Goal: Task Accomplishment & Management: Use online tool/utility

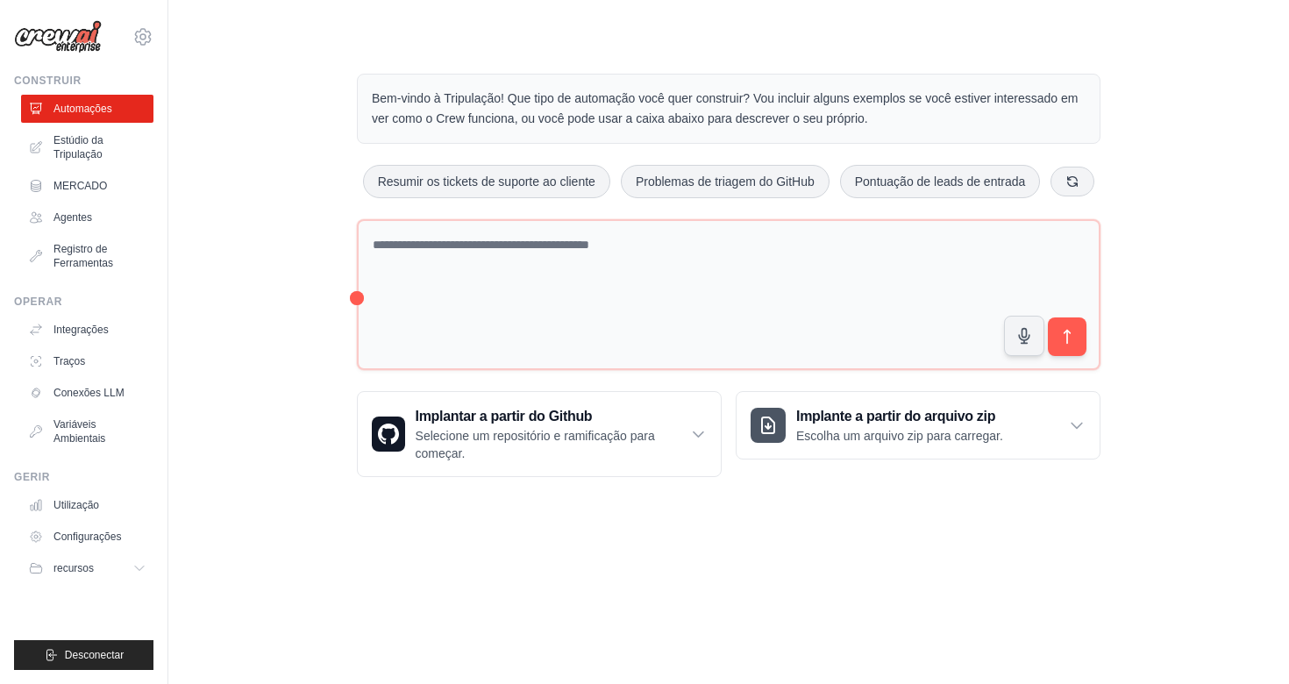
click at [744, 612] on body "epastorini@parks.com.br Settings Construir Automações Estúdio da Tripulação MER…" at bounding box center [644, 342] width 1289 height 684
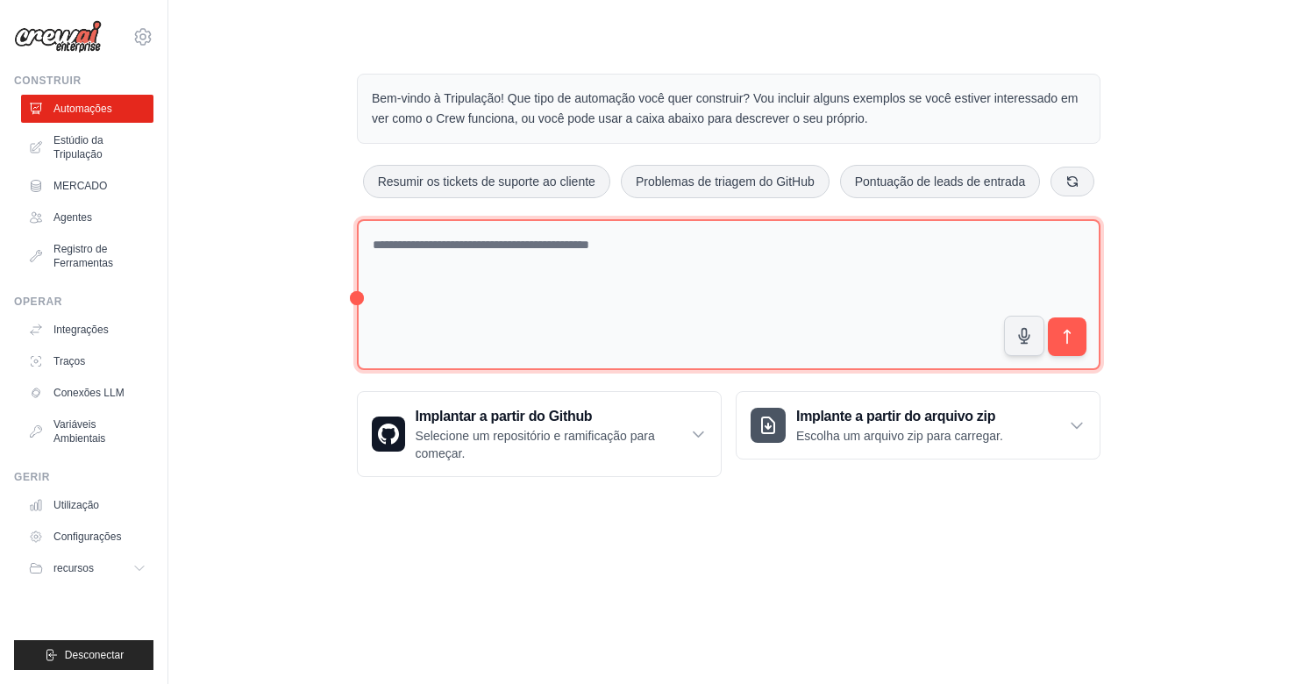
click at [475, 312] on textarea at bounding box center [729, 295] width 744 height 152
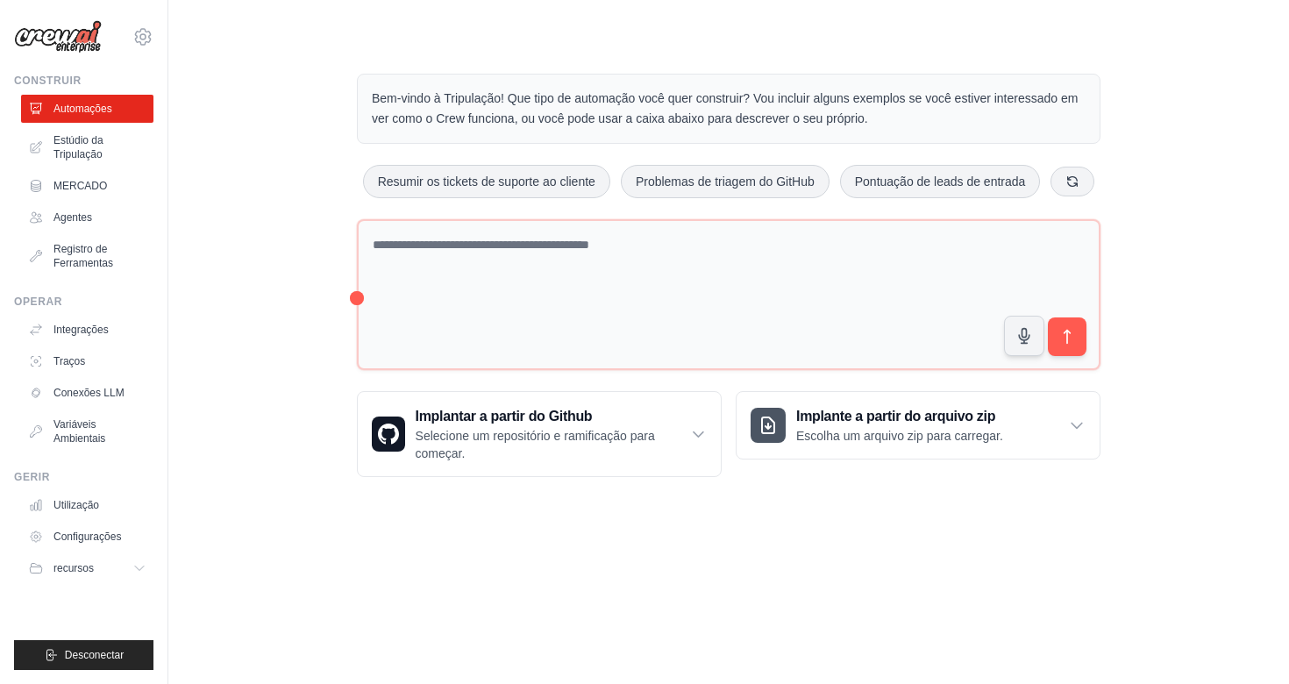
click at [354, 300] on div "Bem-vindo à Tripulação! Que tipo de automação você quer construir? Vou incluir …" at bounding box center [729, 275] width 786 height 459
click at [329, 300] on div "Bem-vindo à Tripulação! Que tipo de automação você quer construir? Vou incluir …" at bounding box center [728, 275] width 1064 height 459
click at [363, 3] on main "Bem-vindo à Tripulação! Que tipo de automação você quer construir? Vou incluir …" at bounding box center [728, 261] width 1121 height 523
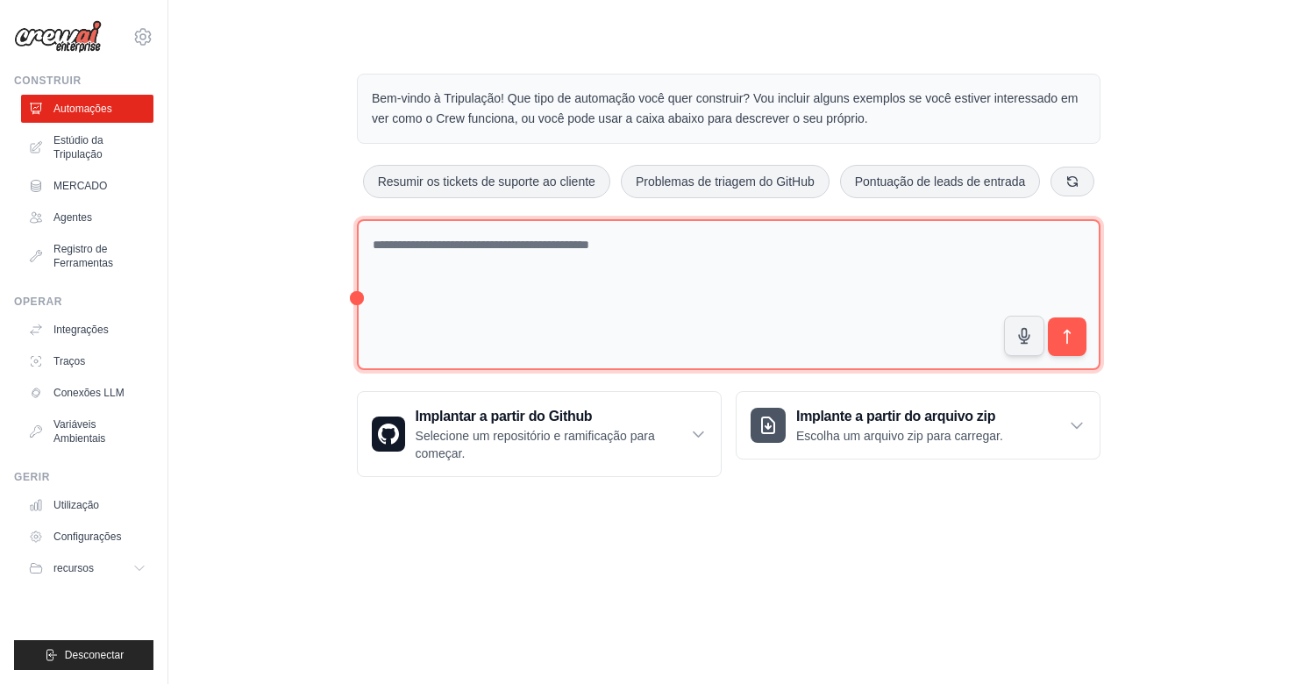
click at [475, 283] on textarea at bounding box center [729, 295] width 744 height 152
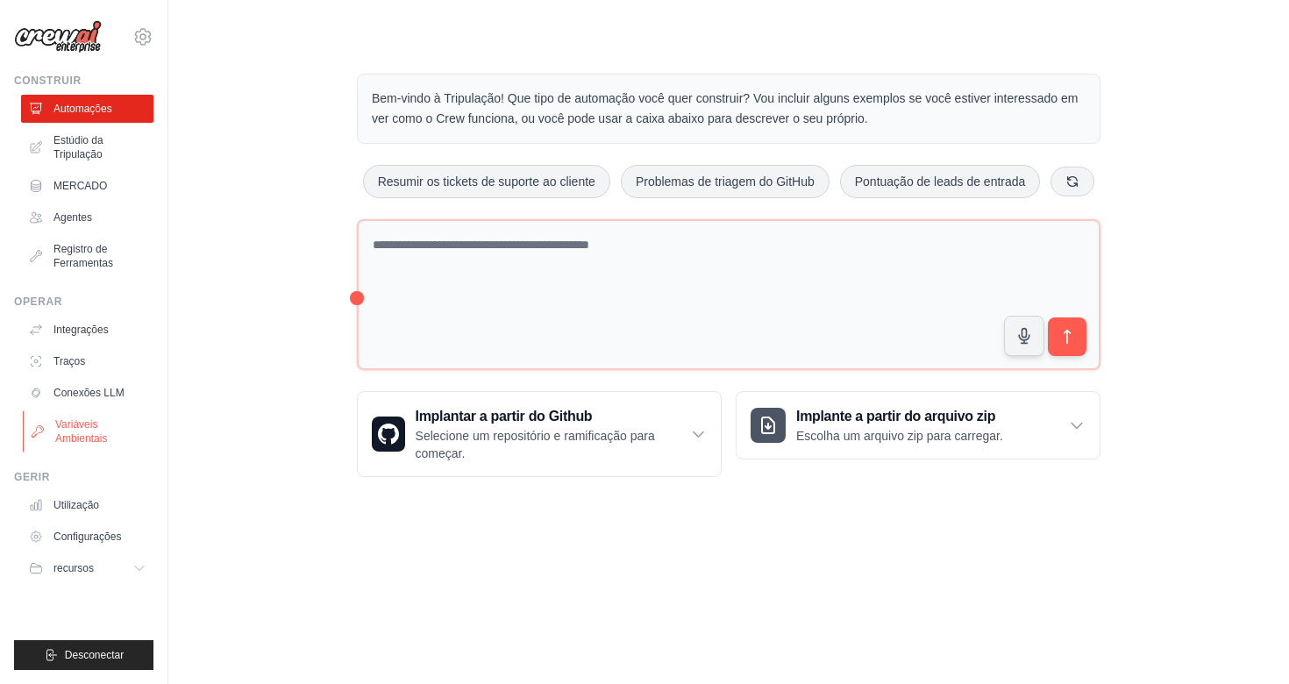
click at [116, 423] on link "Variáveis Ambientais" at bounding box center [89, 431] width 132 height 42
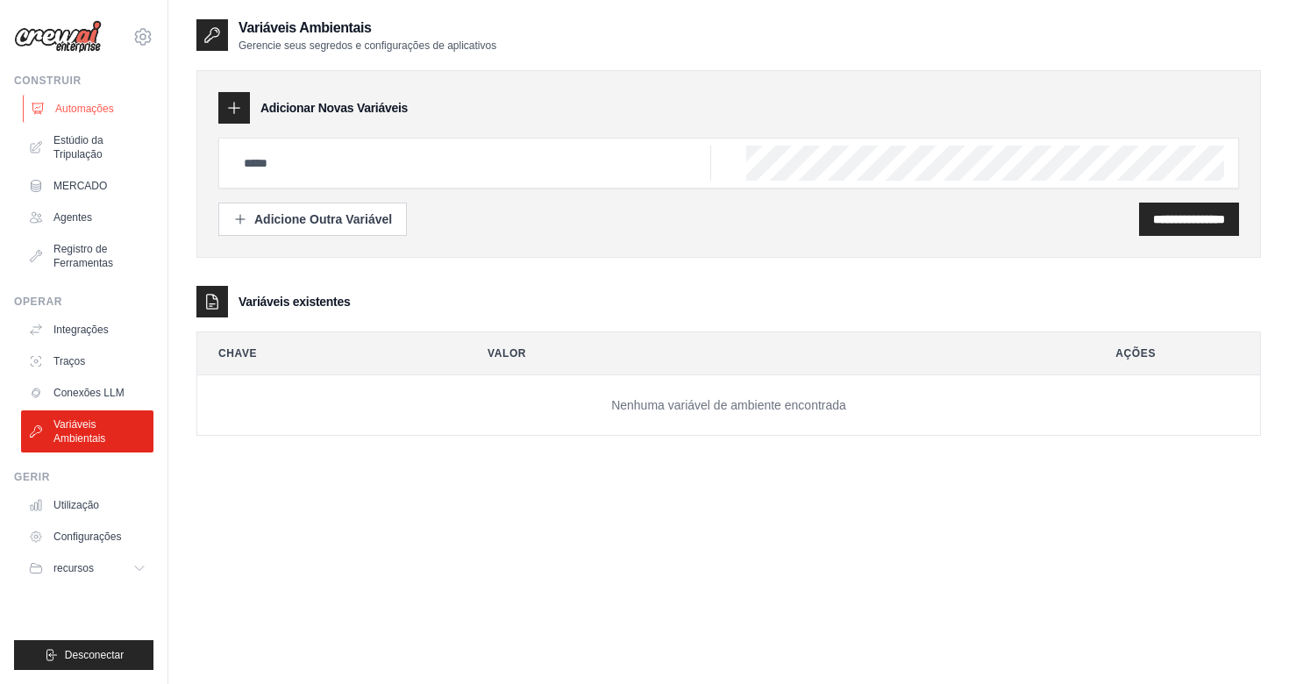
click at [89, 117] on link "Automações" at bounding box center [89, 109] width 132 height 28
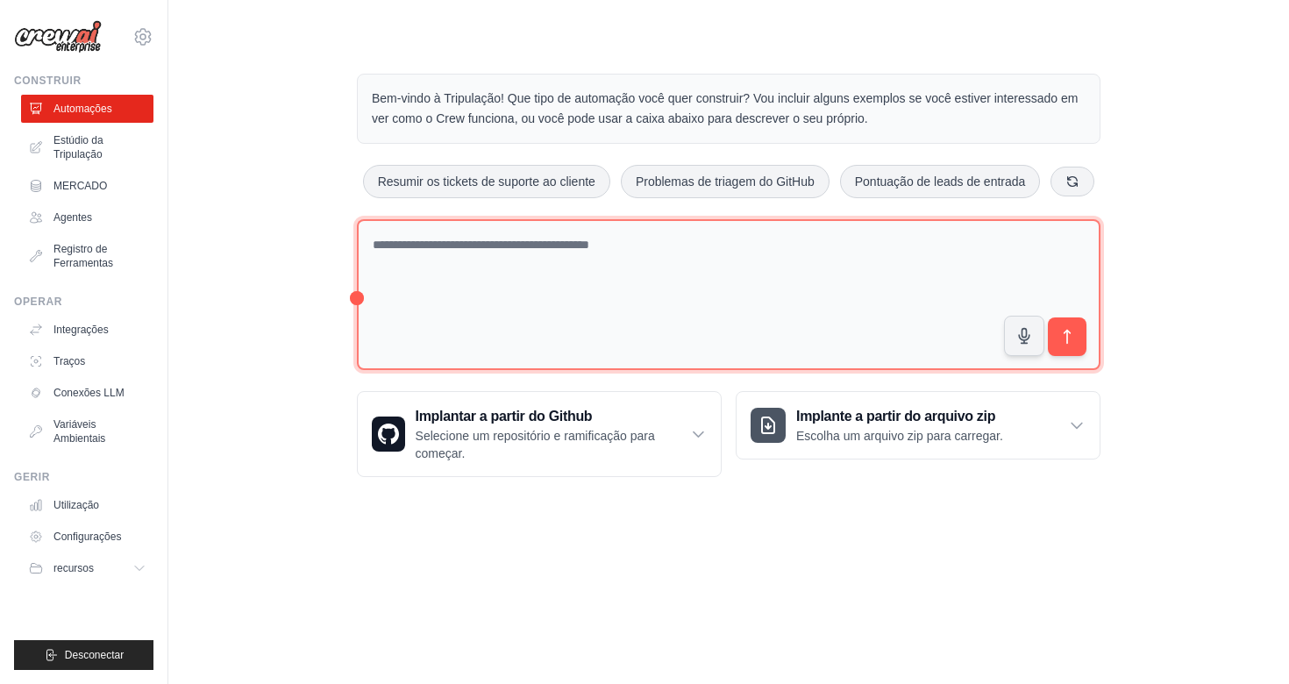
click at [431, 260] on textarea at bounding box center [729, 295] width 744 height 152
type textarea "*"
type textarea "**********"
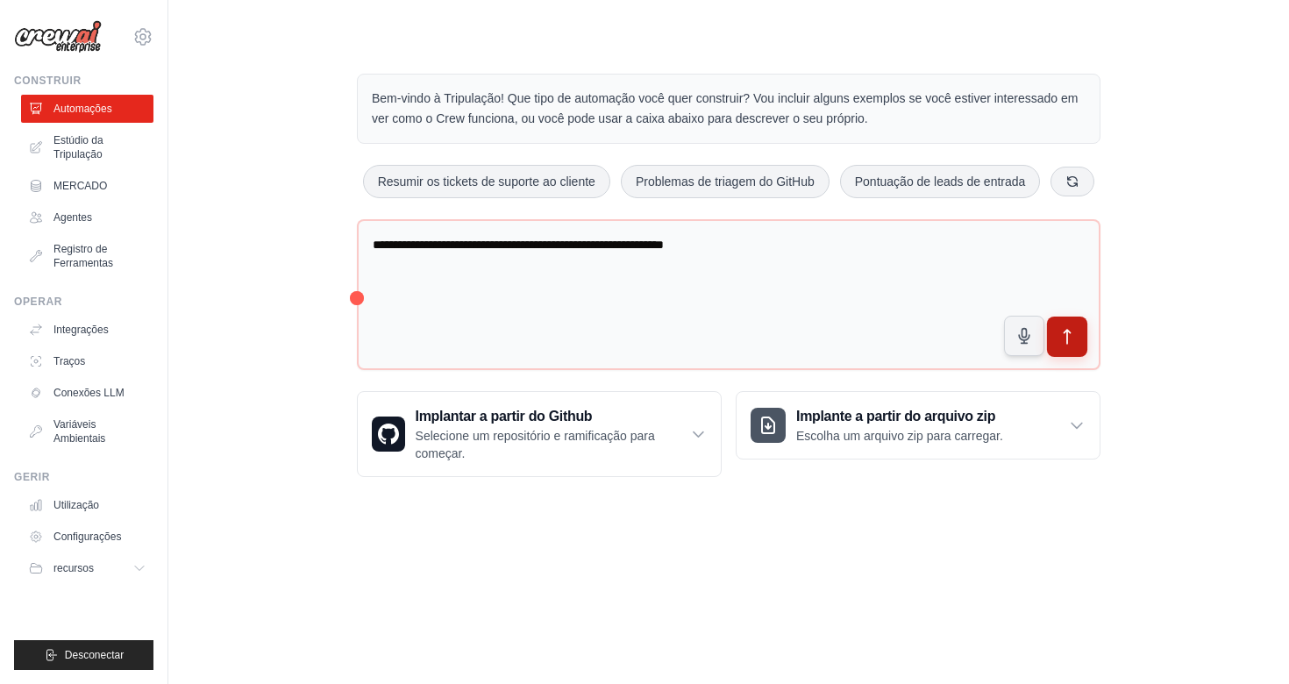
click at [1058, 338] on icon "submit" at bounding box center [1067, 337] width 18 height 18
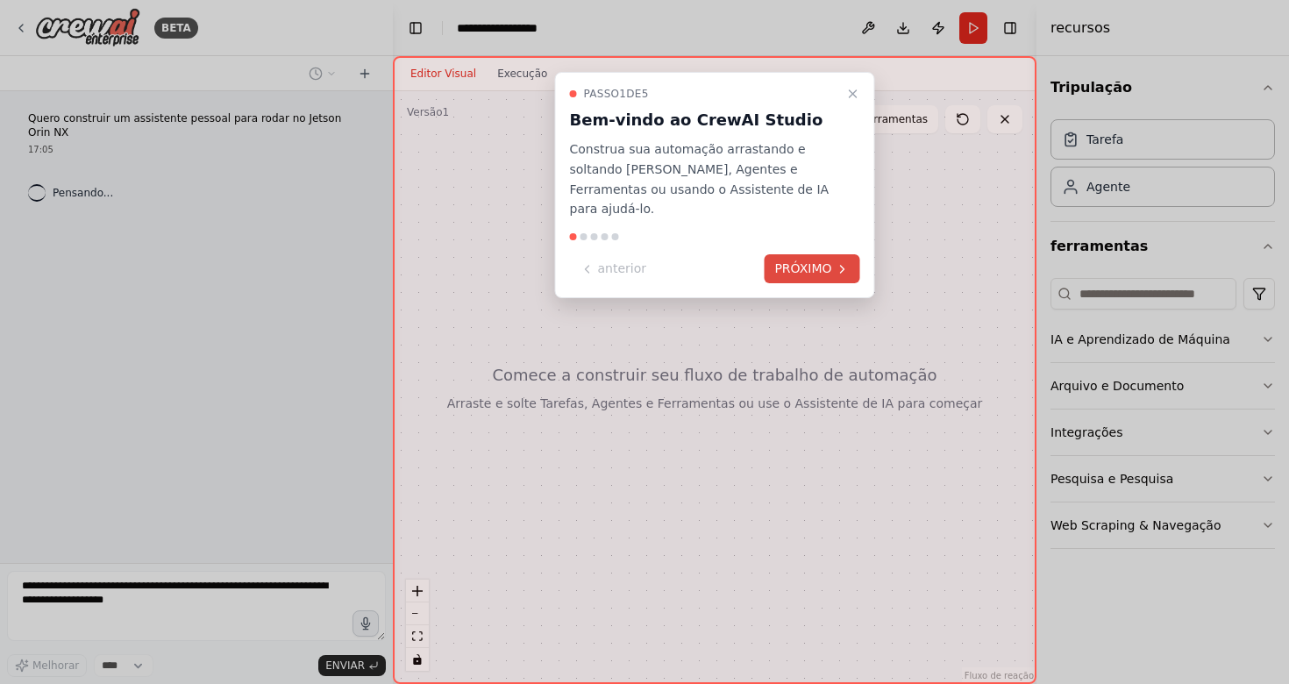
click at [818, 254] on button "PRÓXIMO" at bounding box center [812, 268] width 96 height 29
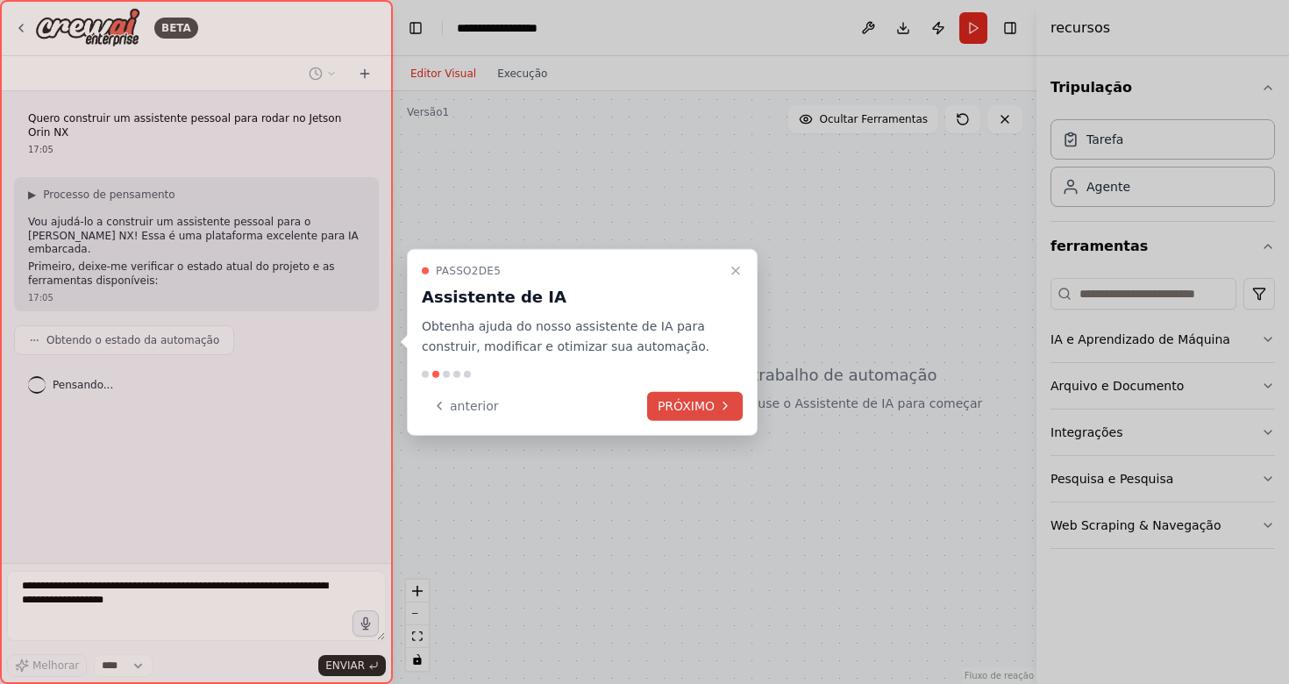
click at [690, 410] on button "PRÓXIMO" at bounding box center [695, 405] width 96 height 29
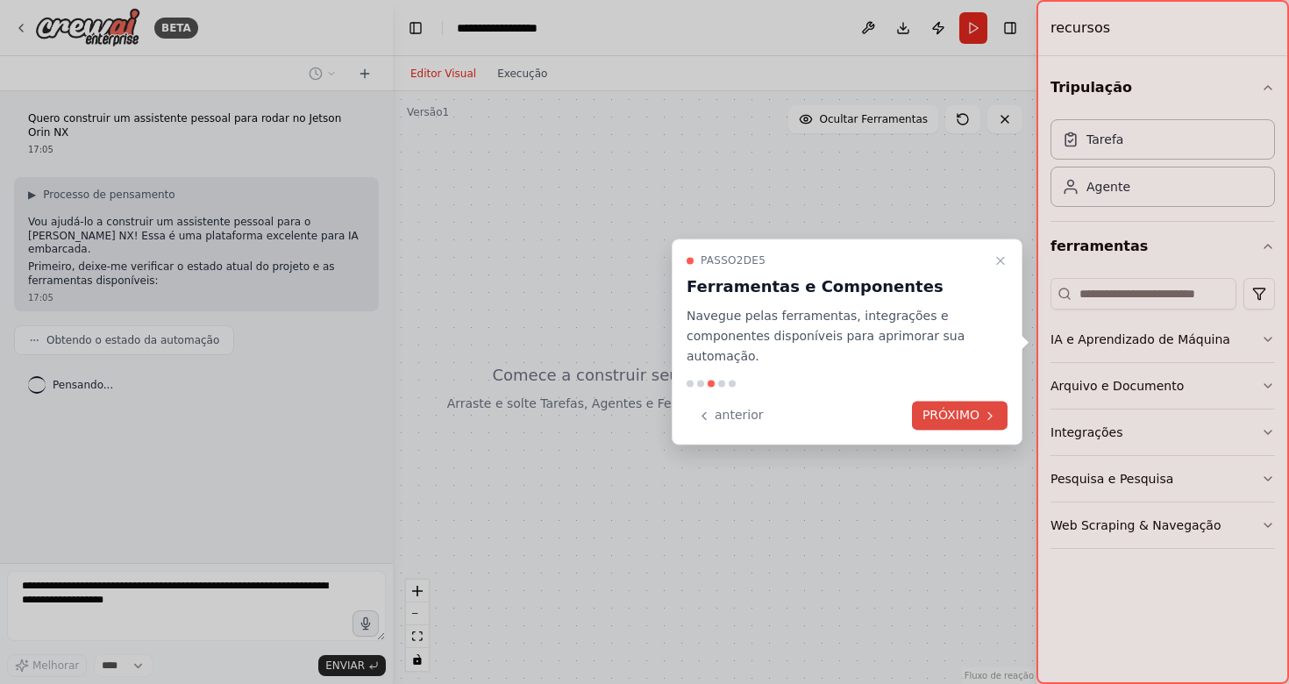
click at [942, 417] on button "PRÓXIMO" at bounding box center [960, 416] width 96 height 29
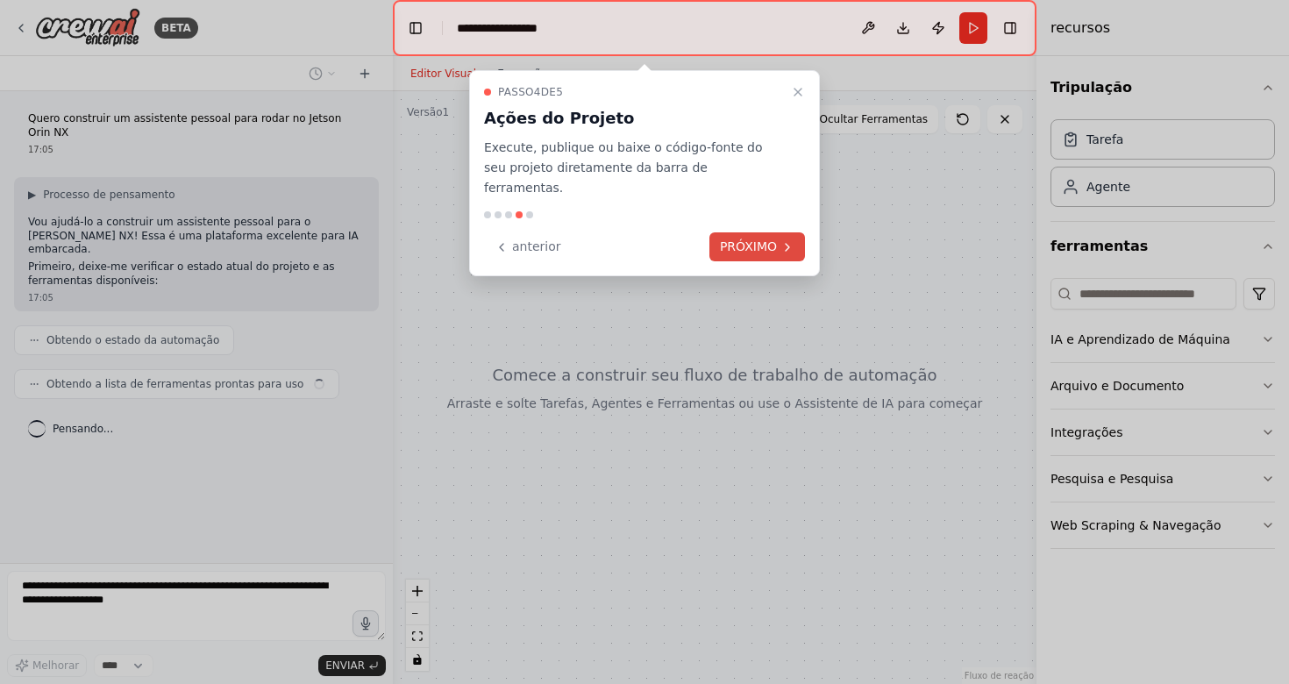
click at [779, 233] on button "PRÓXIMO" at bounding box center [757, 246] width 96 height 29
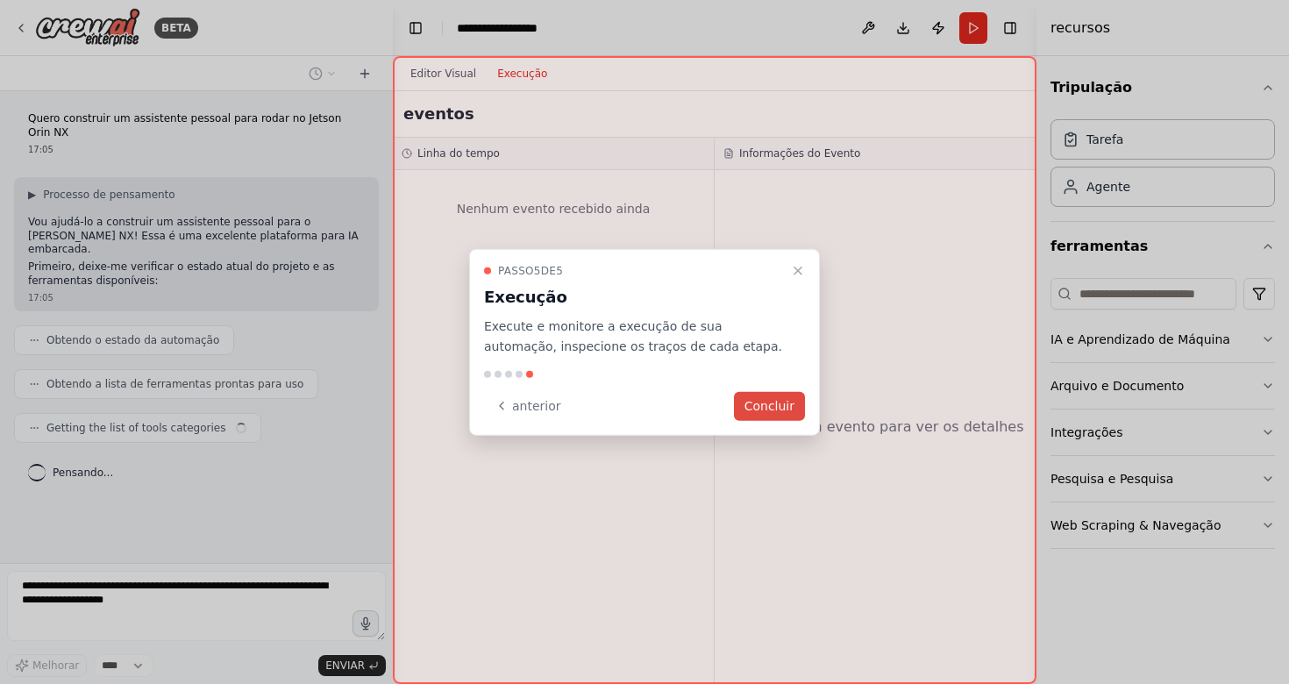
click at [781, 395] on button "Concluir" at bounding box center [769, 405] width 71 height 29
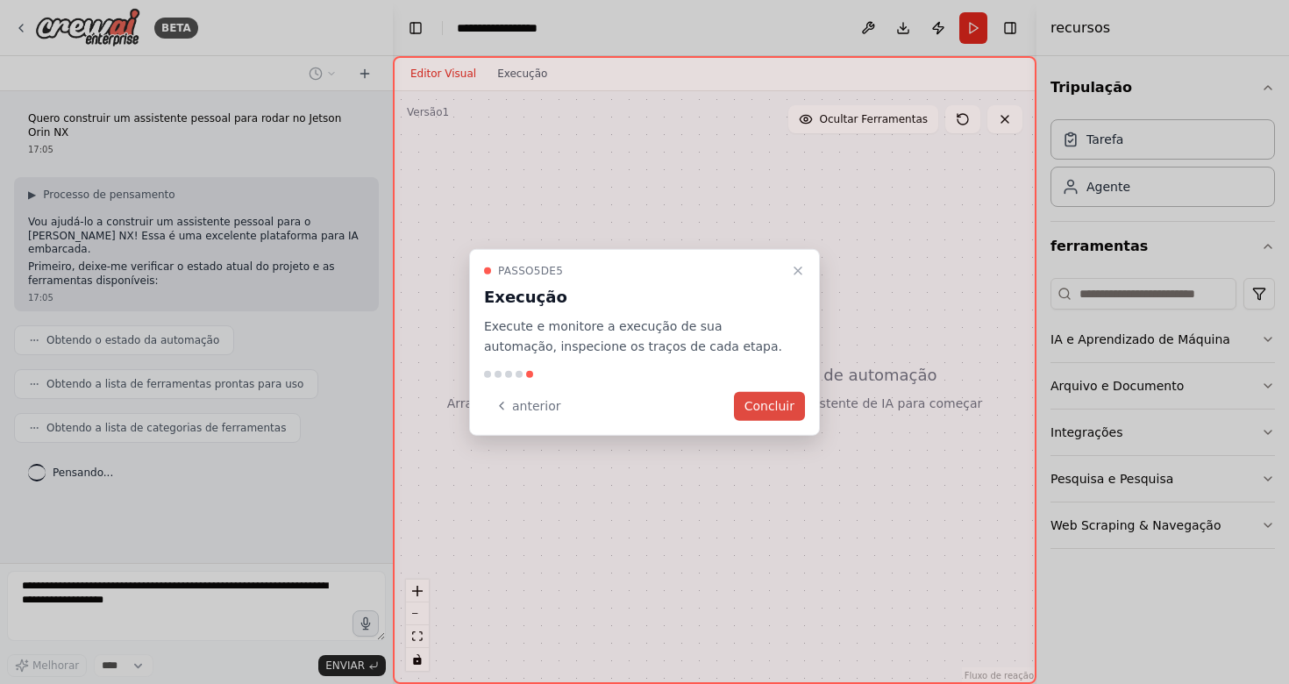
click at [765, 408] on button "Concluir" at bounding box center [769, 405] width 71 height 29
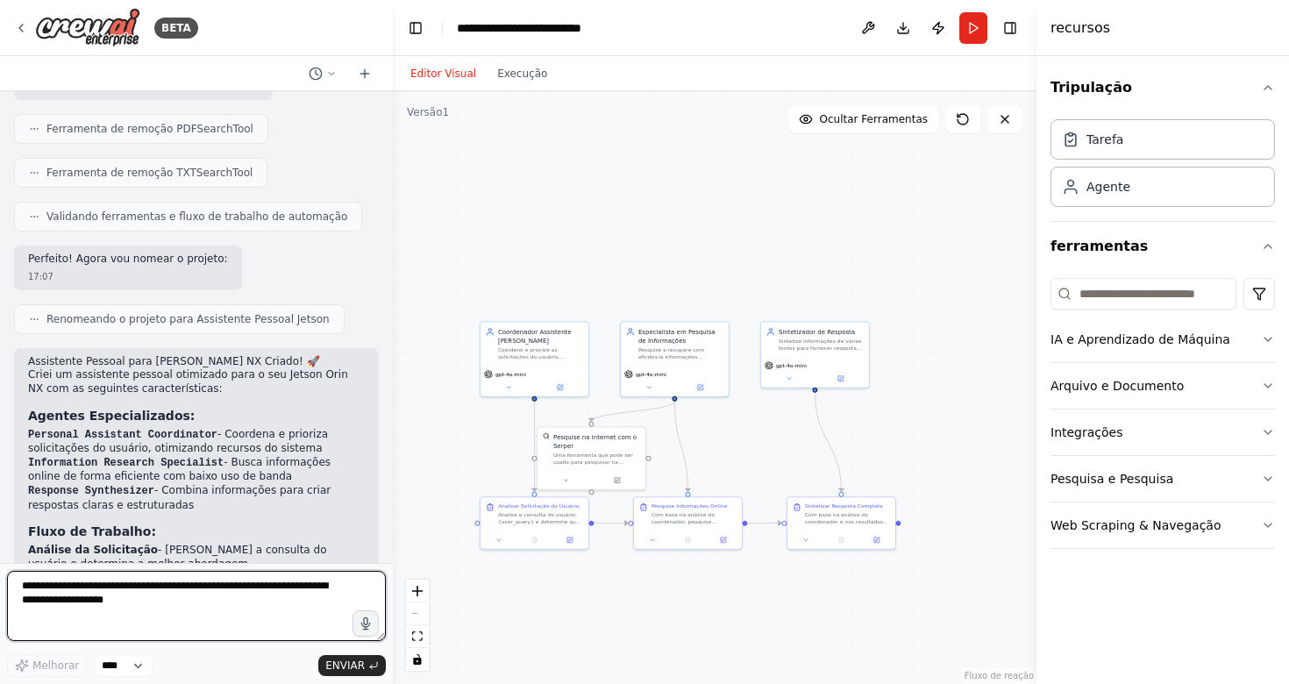
scroll to position [2251, 0]
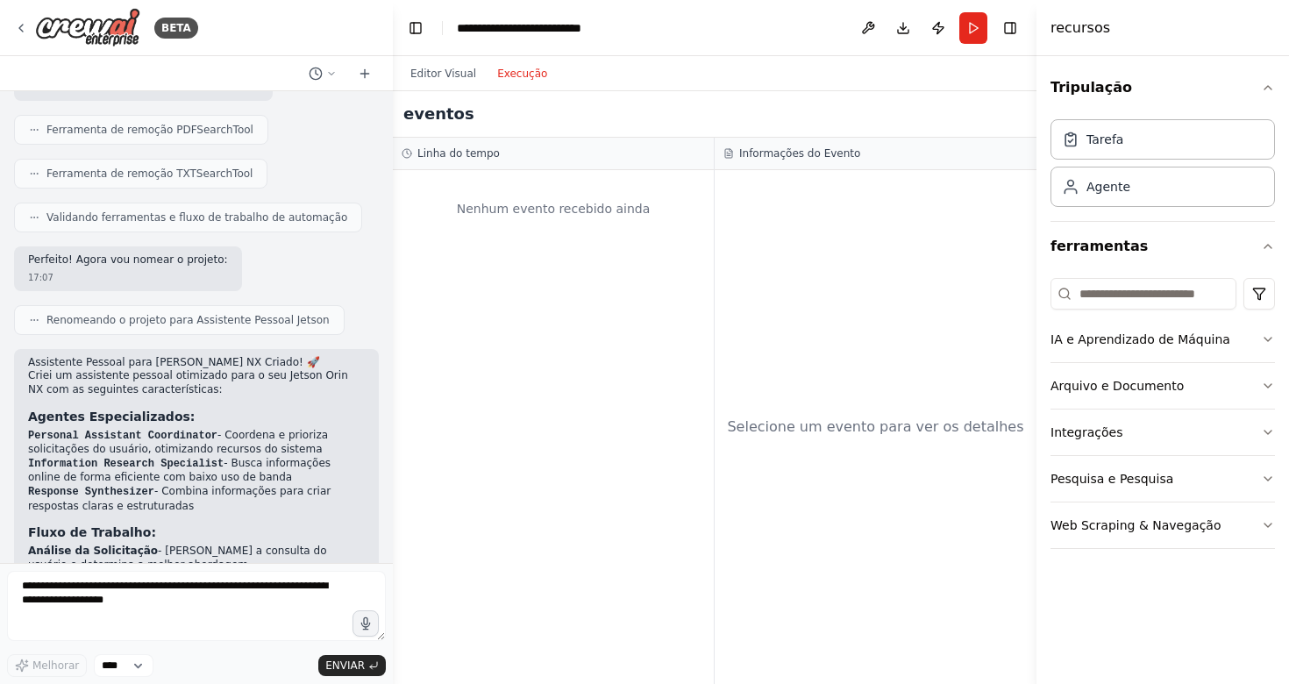
click at [511, 70] on button "Execução" at bounding box center [522, 73] width 71 height 21
click at [443, 69] on button "Editor Visual" at bounding box center [443, 73] width 87 height 21
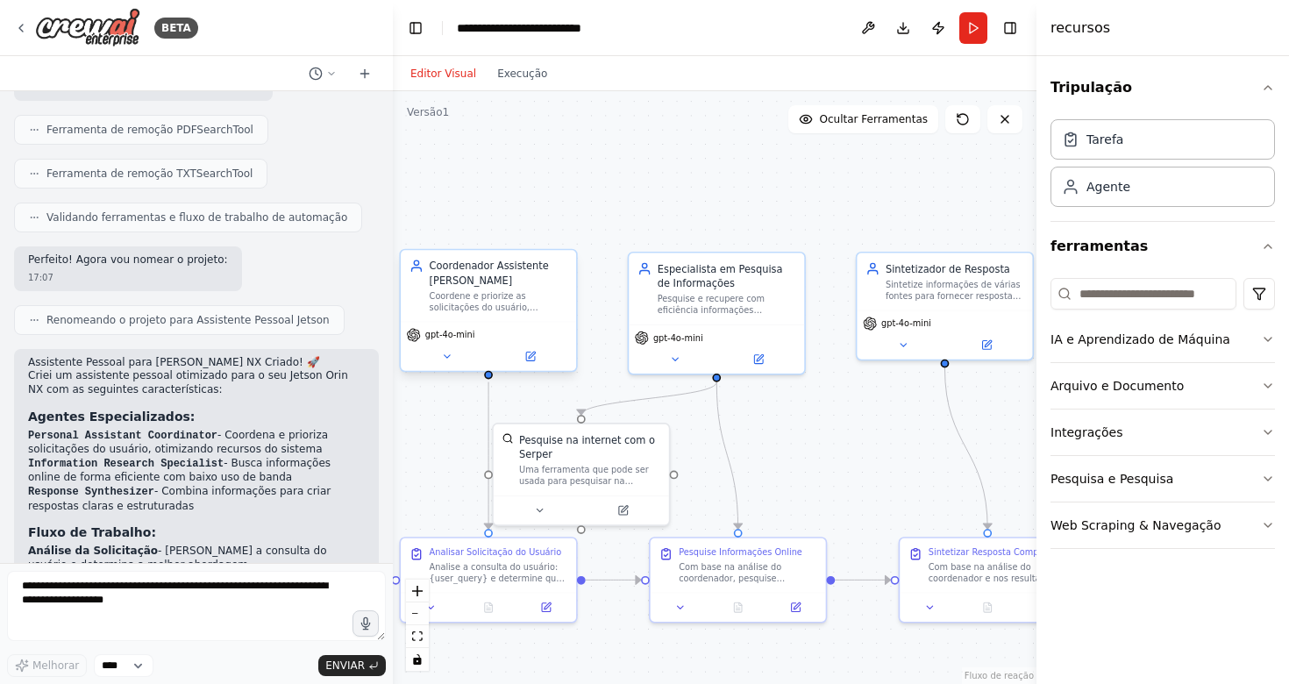
click at [483, 303] on div "Coordene e priorize as solicitações do usuário, determinando a melhor abordagem…" at bounding box center [499, 301] width 139 height 23
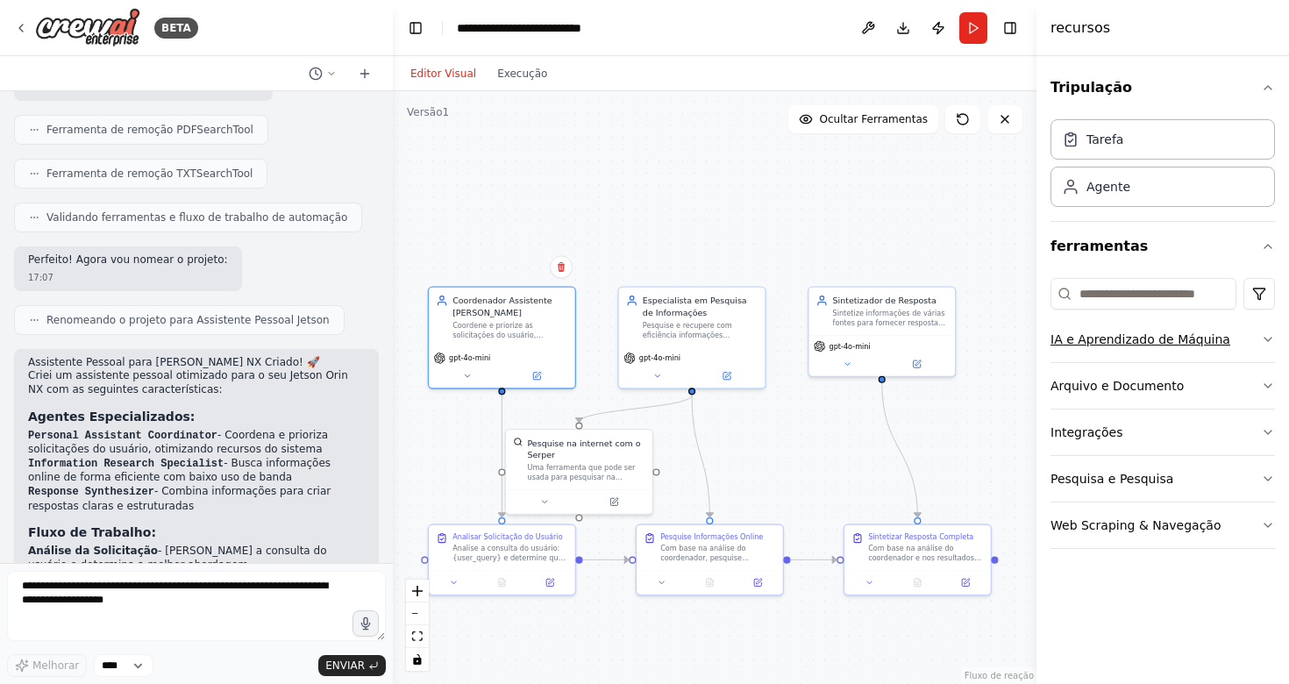
click at [1163, 330] on button "IA e Aprendizado de Máquina" at bounding box center [1162, 340] width 224 height 46
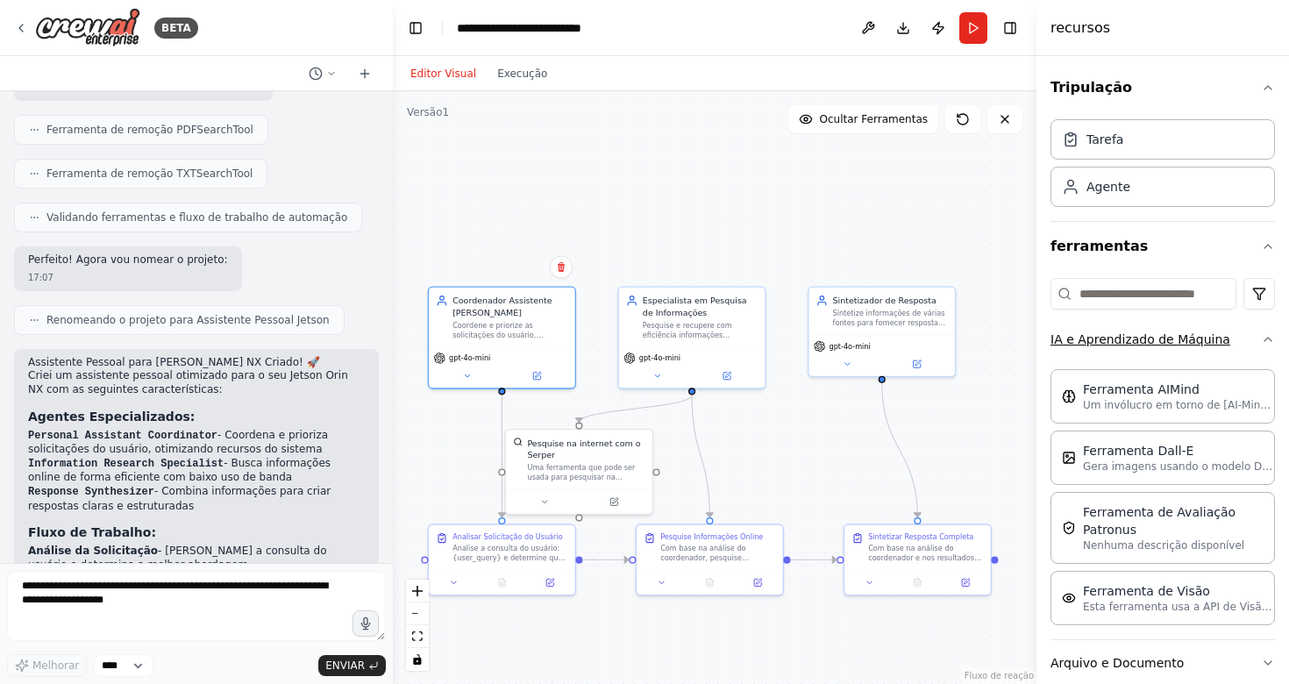
click at [1163, 330] on button "IA e Aprendizado de Máquina" at bounding box center [1162, 340] width 224 height 46
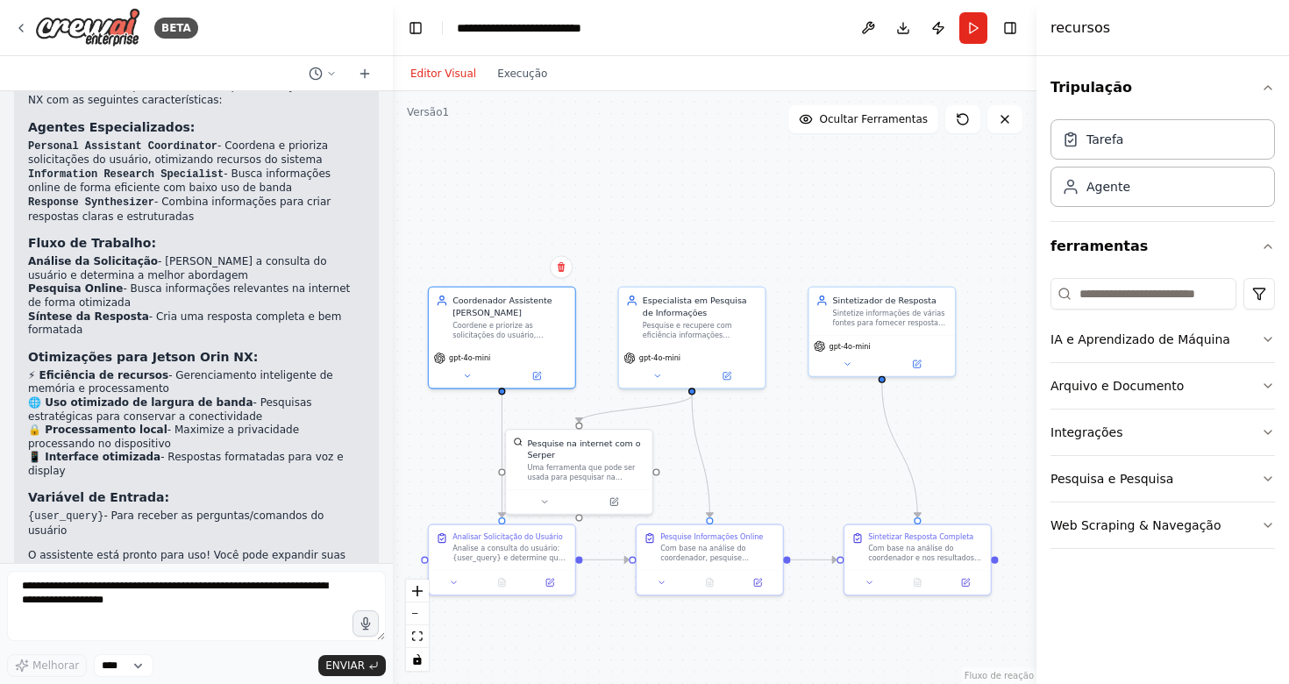
scroll to position [0, 0]
click at [241, 621] on li "Controle de dispositivos domésticos" at bounding box center [196, 628] width 337 height 14
click at [416, 616] on button "diminuir o zoom" at bounding box center [417, 613] width 23 height 23
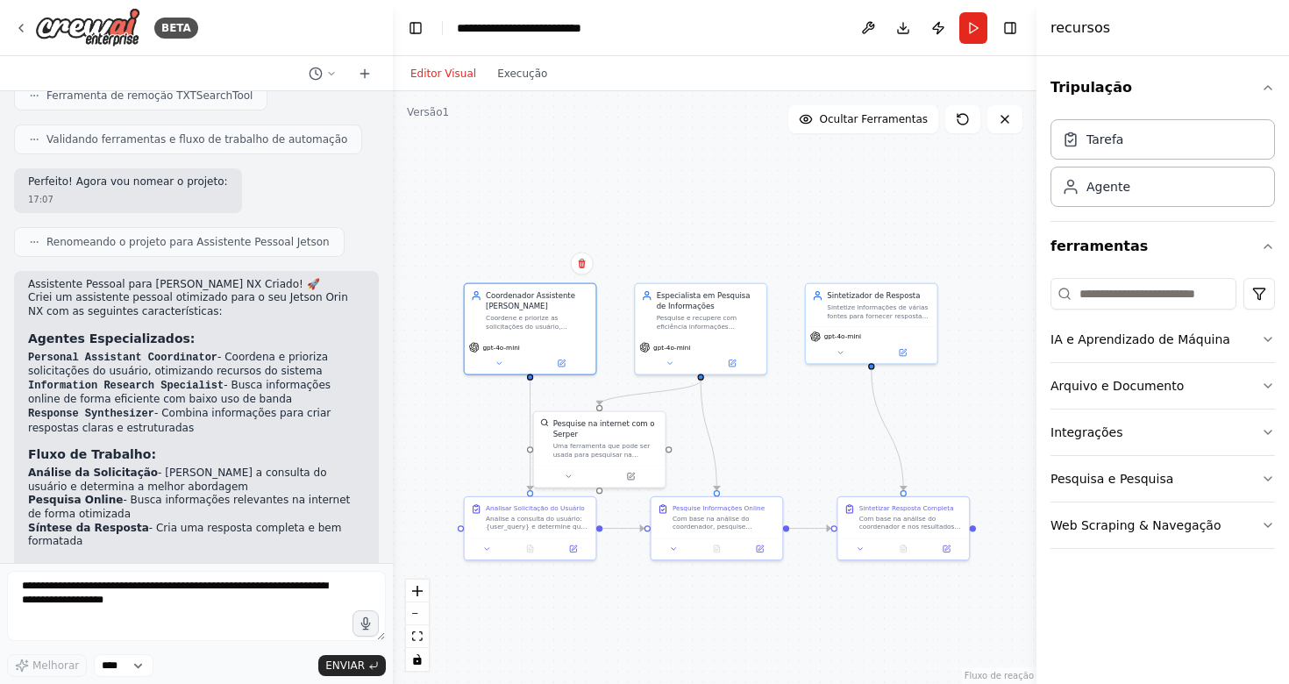
scroll to position [2346, 0]
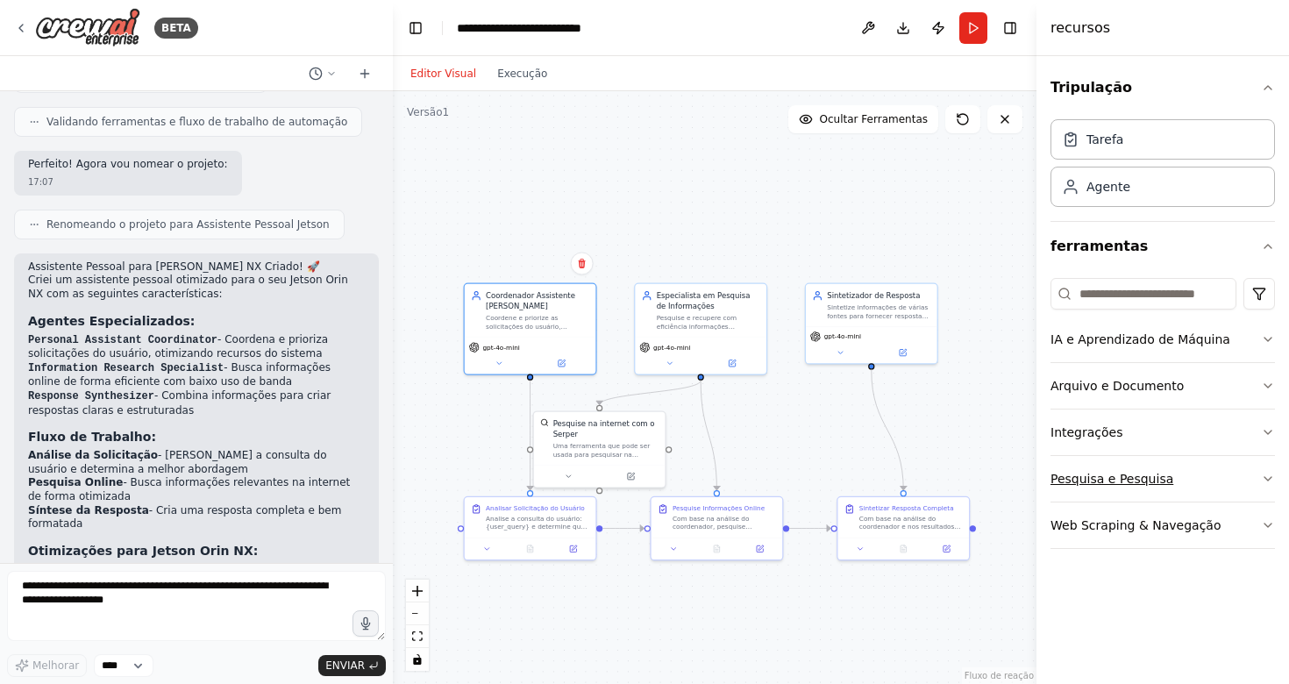
click at [1259, 483] on button "Pesquisa e Pesquisa" at bounding box center [1162, 479] width 224 height 46
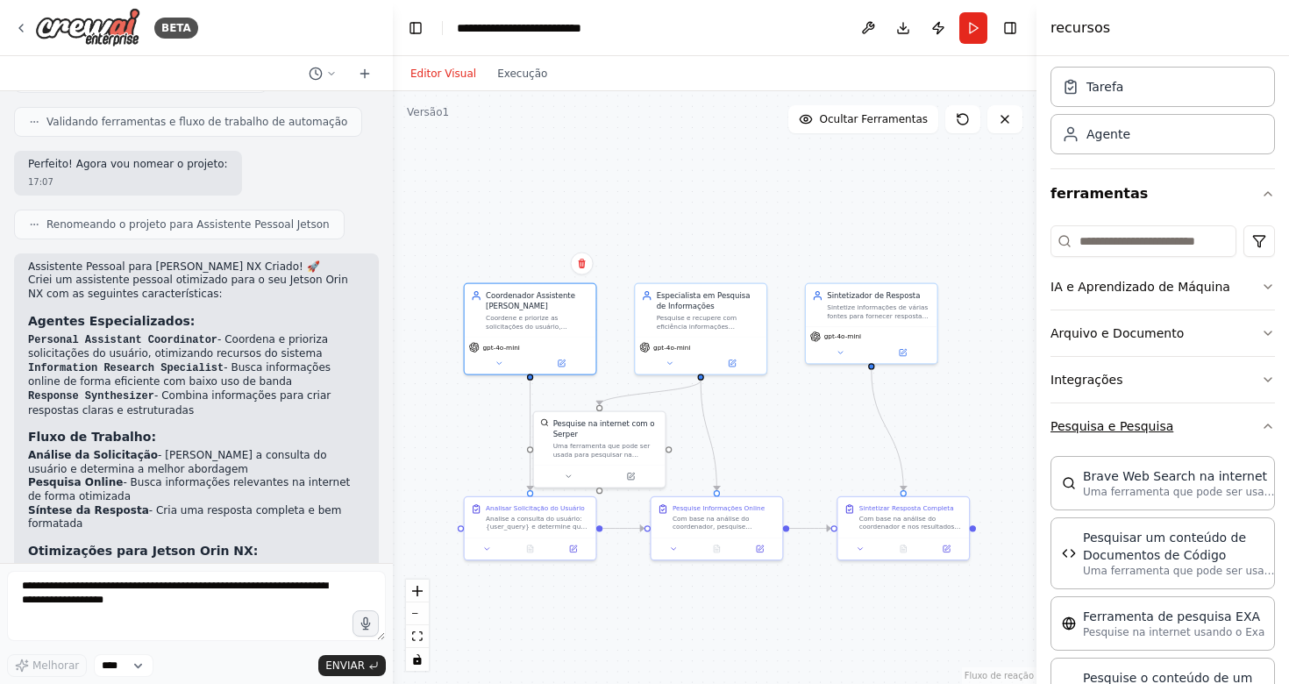
scroll to position [81, 0]
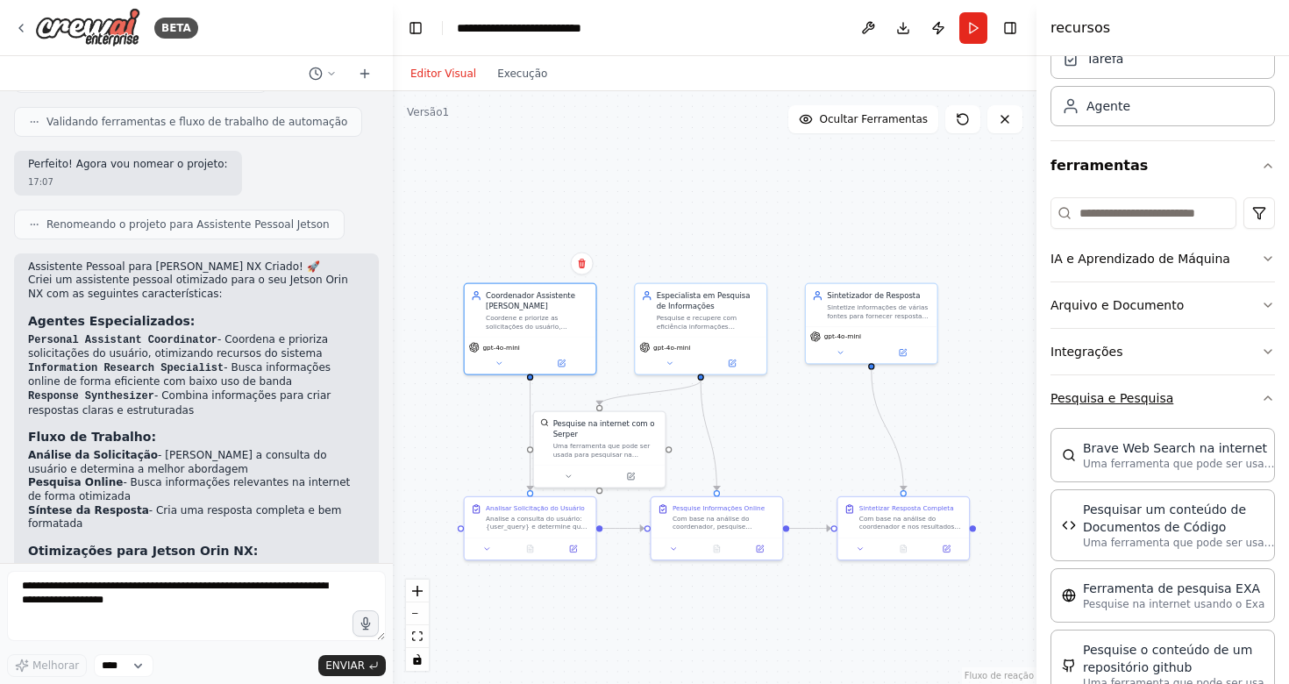
click at [1243, 393] on button "Pesquisa e Pesquisa" at bounding box center [1162, 398] width 224 height 46
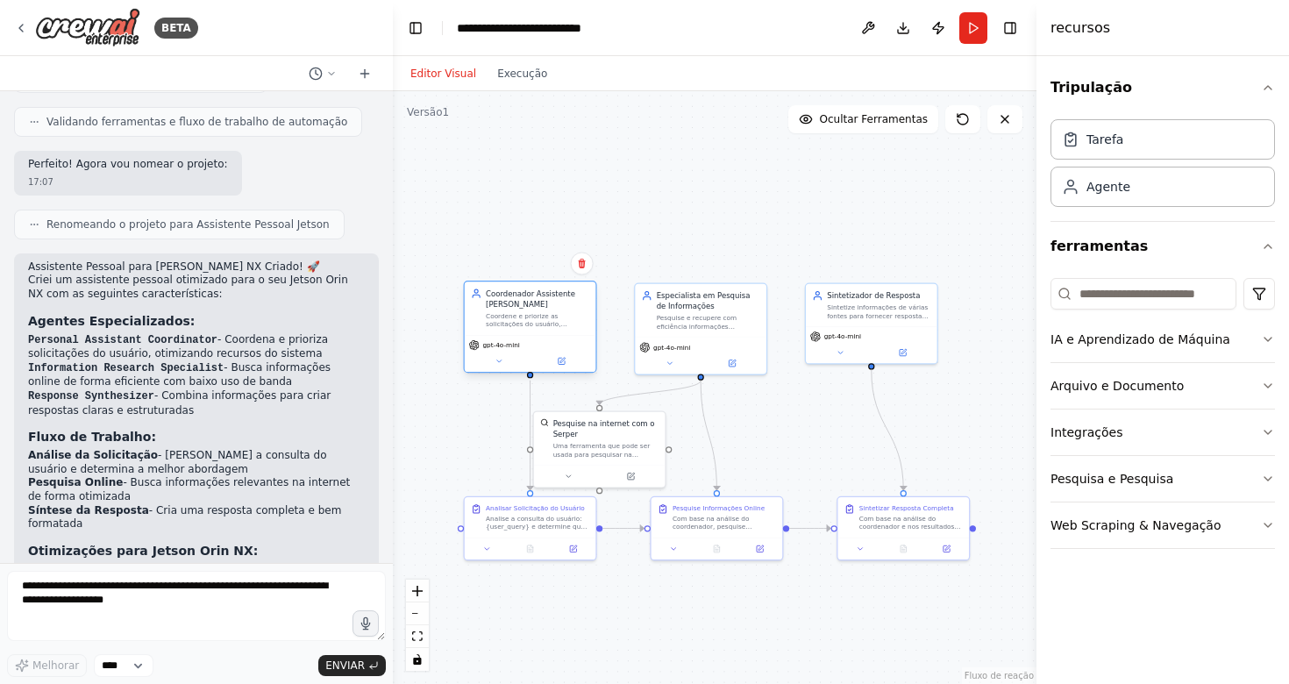
click at [516, 330] on div "Coordenador Assistente Pessoal Coordene e priorize as solicitações do usuário, …" at bounding box center [531, 307] width 132 height 53
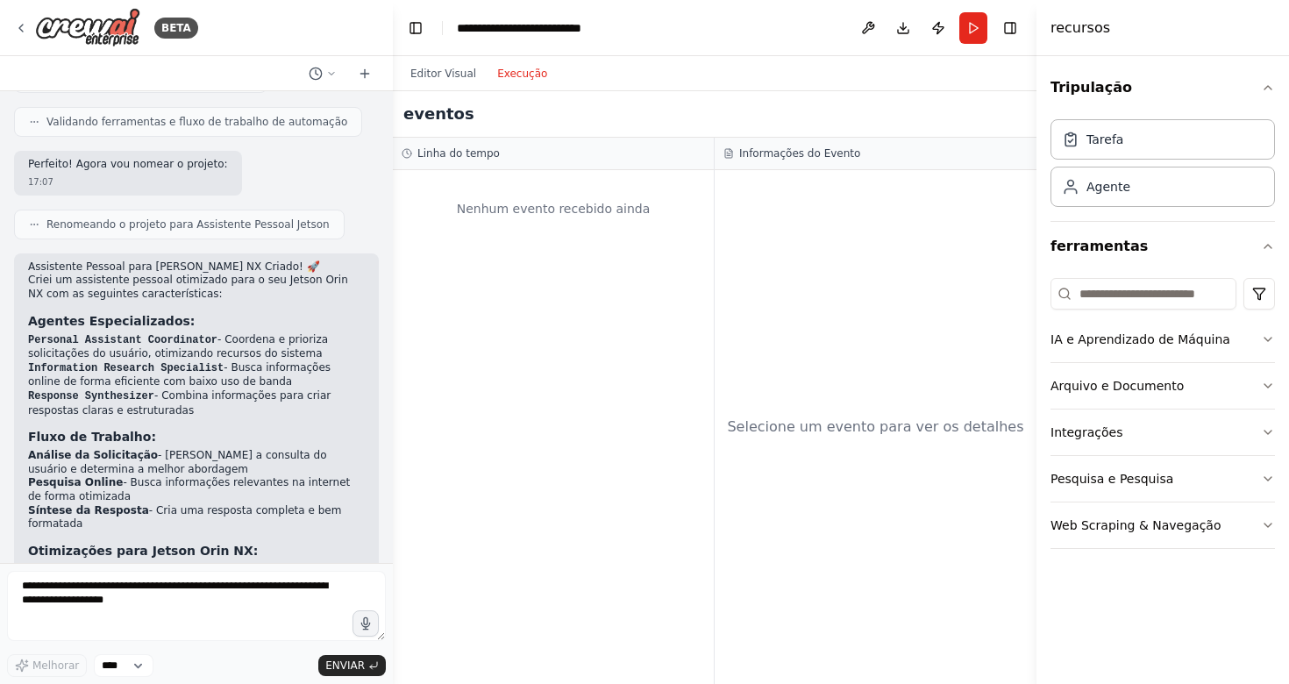
click at [509, 75] on button "Execução" at bounding box center [522, 73] width 71 height 21
click at [474, 175] on div "Nenhum evento recebido ainda" at bounding box center [553, 427] width 321 height 514
click at [443, 110] on h2 "eventos" at bounding box center [438, 114] width 71 height 25
click at [447, 82] on button "Editor Visual" at bounding box center [443, 73] width 87 height 21
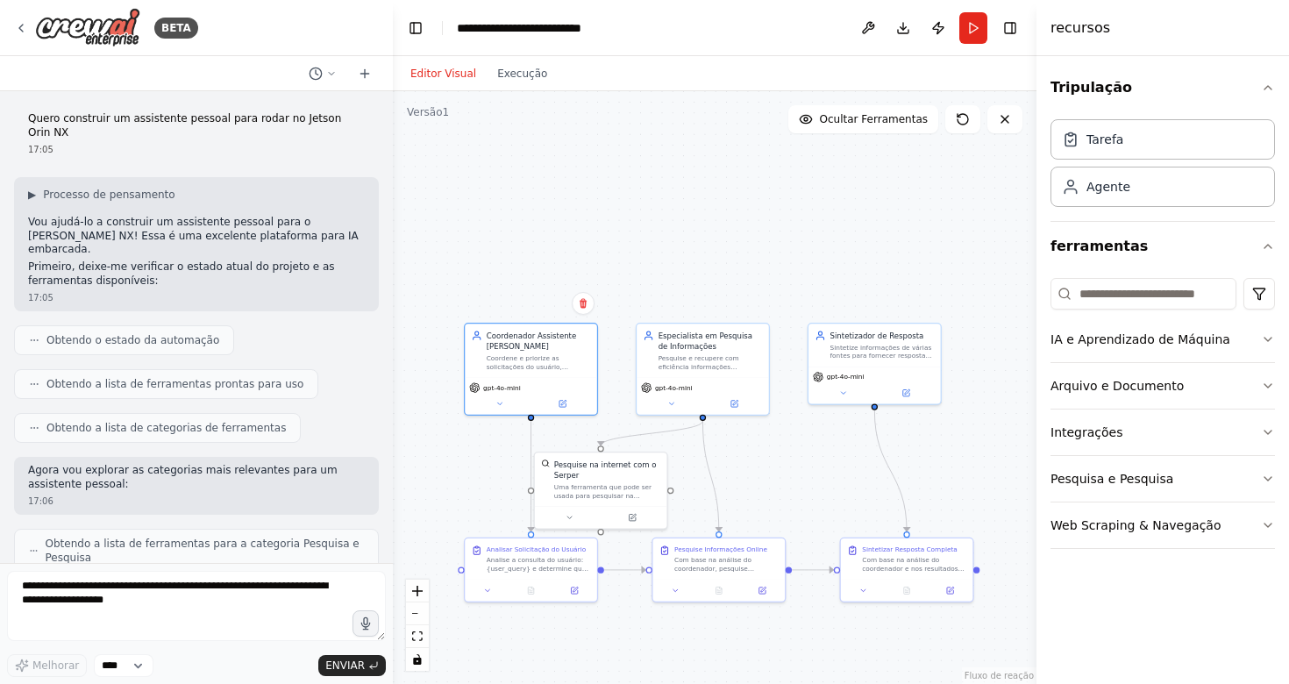
click at [525, 5] on header "**********" at bounding box center [715, 28] width 644 height 56
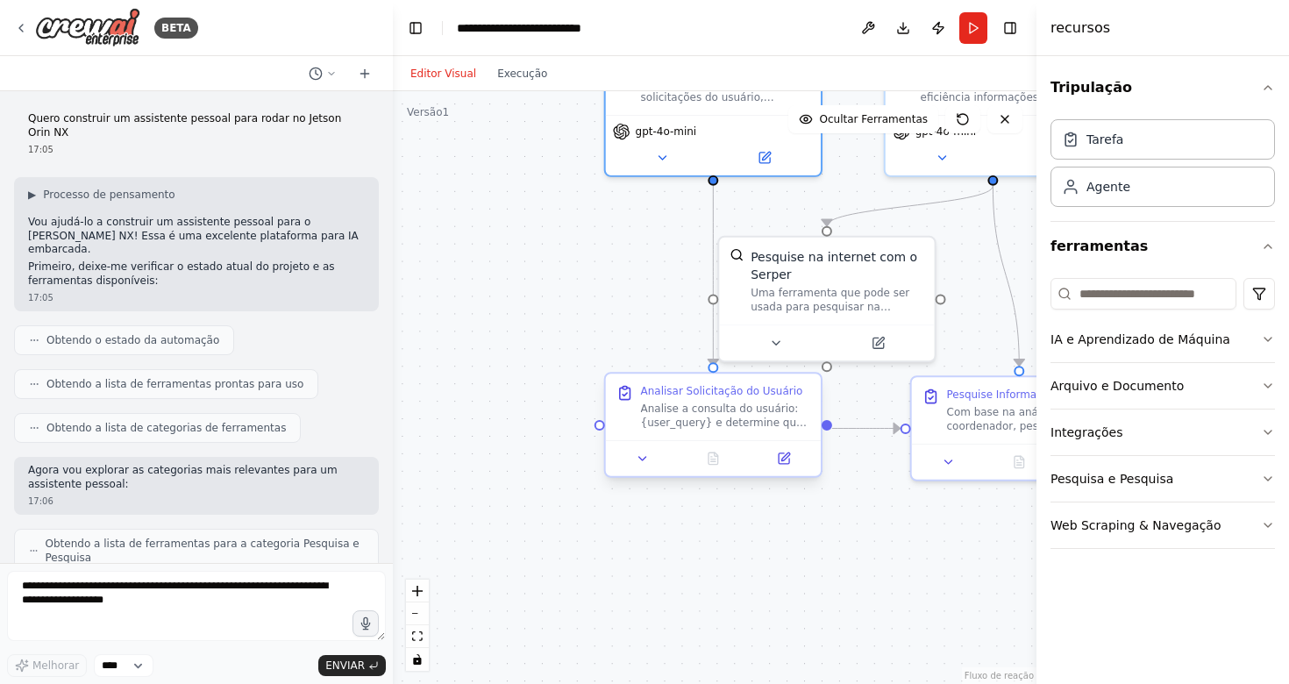
click at [731, 395] on div "Analisar Solicitação do Usuário" at bounding box center [722, 391] width 162 height 14
click at [632, 460] on button at bounding box center [643, 458] width 60 height 21
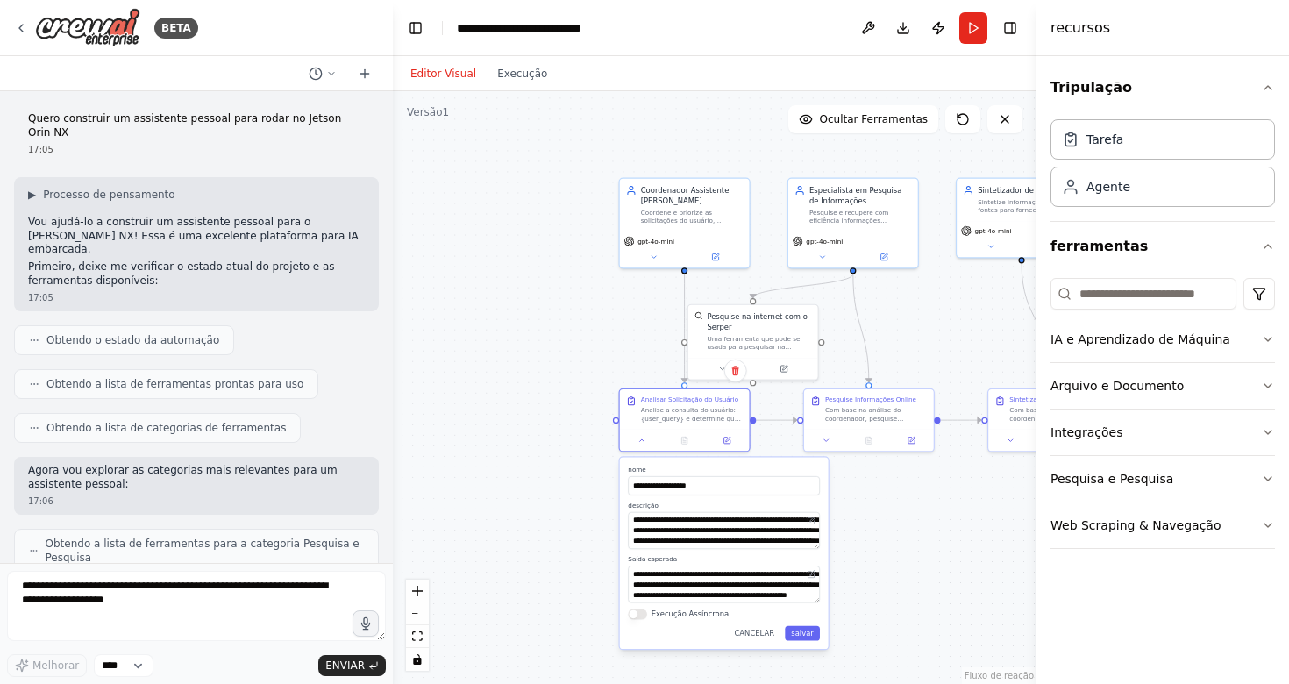
click at [482, 476] on div ".deletable-edge-delete-btn { width: 20px; height: 20px; border: 0px solid #ffff…" at bounding box center [715, 387] width 644 height 593
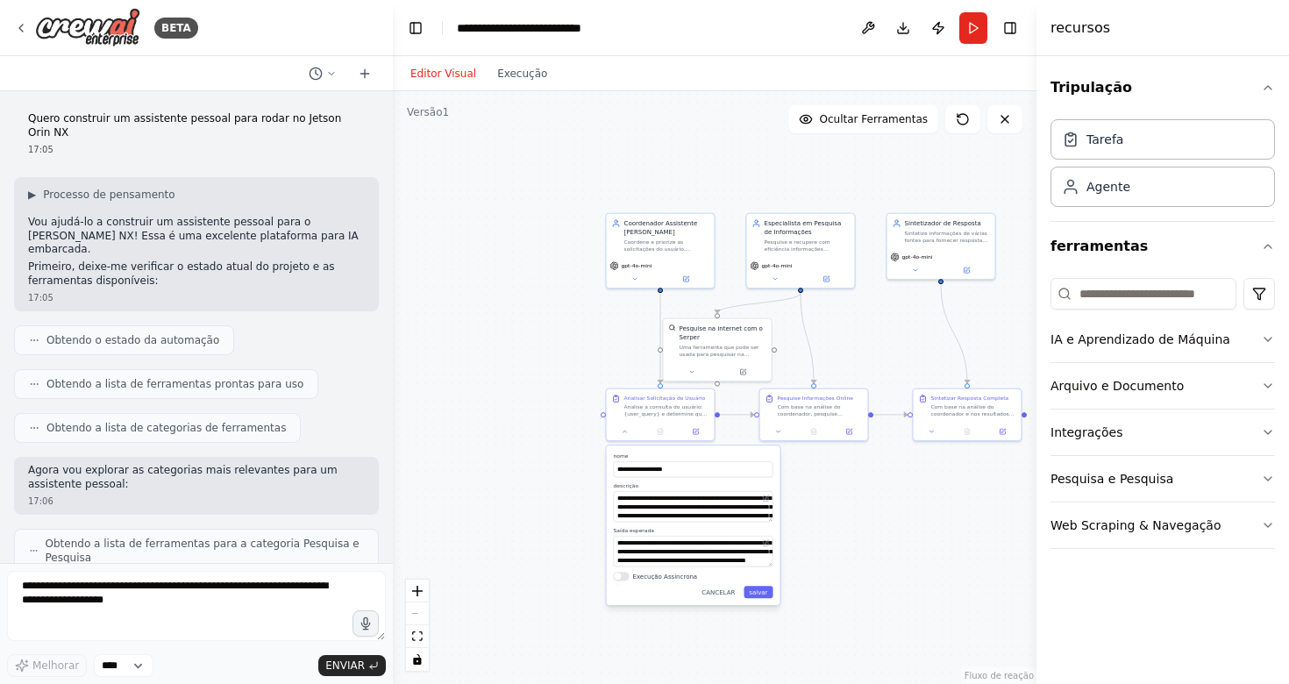
click at [245, 3] on div "BETA" at bounding box center [196, 28] width 393 height 56
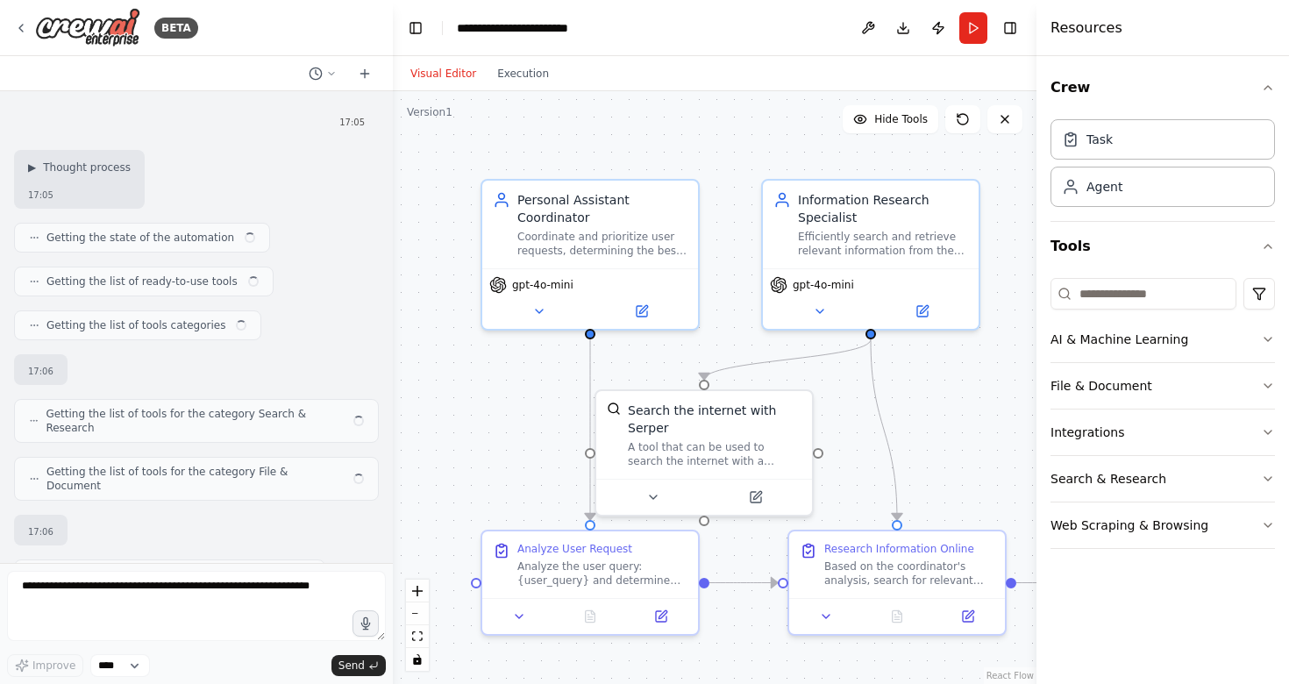
scroll to position [2498, 0]
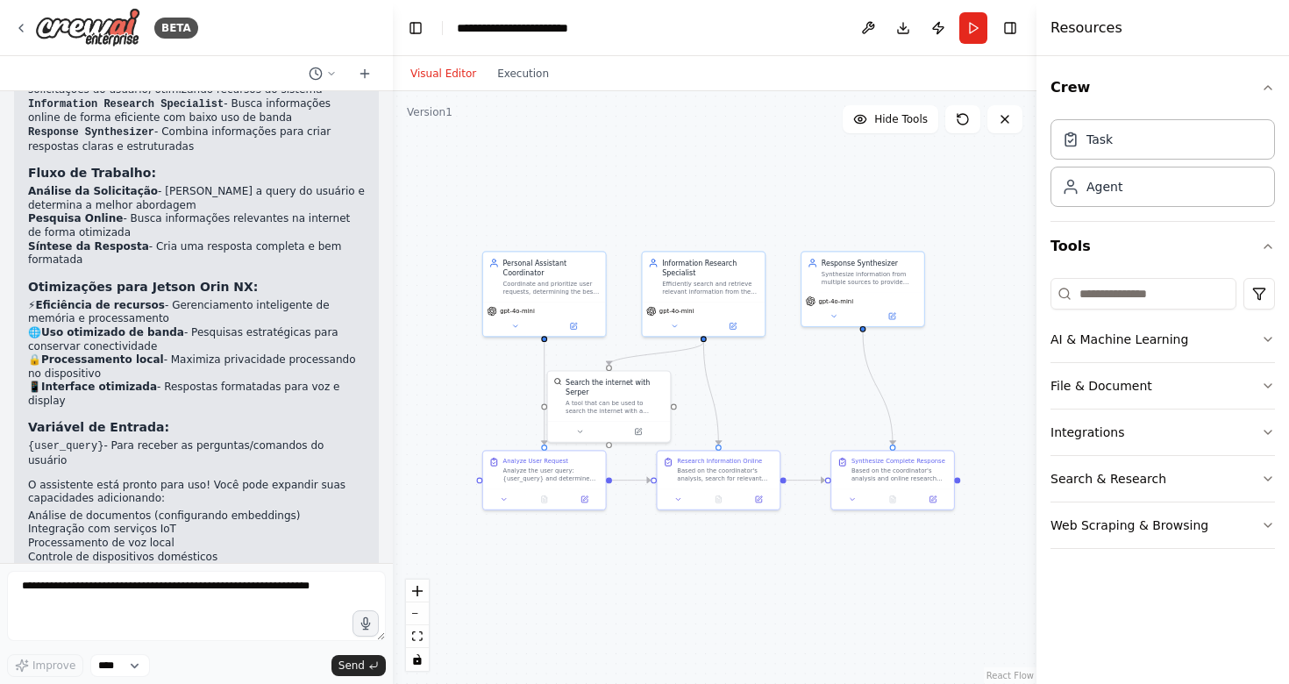
drag, startPoint x: 670, startPoint y: 623, endPoint x: 535, endPoint y: 577, distance: 142.5
click at [535, 577] on div ".deletable-edge-delete-btn { width: 20px; height: 20px; border: 0px solid #ffff…" at bounding box center [715, 387] width 644 height 593
click at [542, 484] on div "Analyze User Request Analyze the user query: {user_query} and determine what ty…" at bounding box center [544, 468] width 123 height 38
click at [686, 571] on div ".deletable-edge-delete-btn { width: 20px; height: 20px; border: 0px solid #ffff…" at bounding box center [715, 387] width 644 height 593
